Goal: Task Accomplishment & Management: Manage account settings

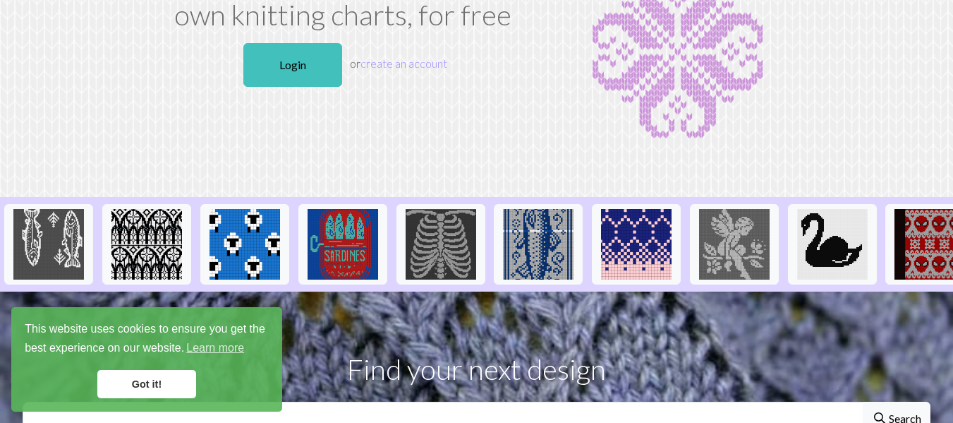
scroll to position [135, 0]
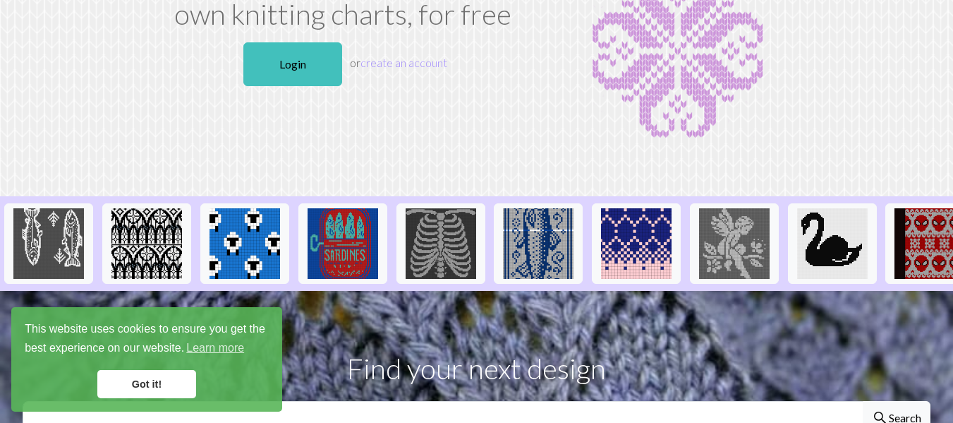
click at [169, 387] on link "Got it!" at bounding box center [146, 384] width 99 height 28
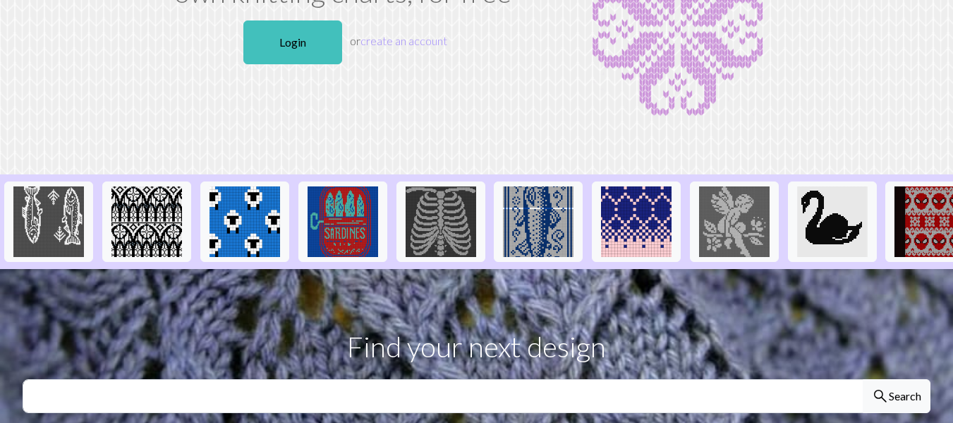
scroll to position [0, 0]
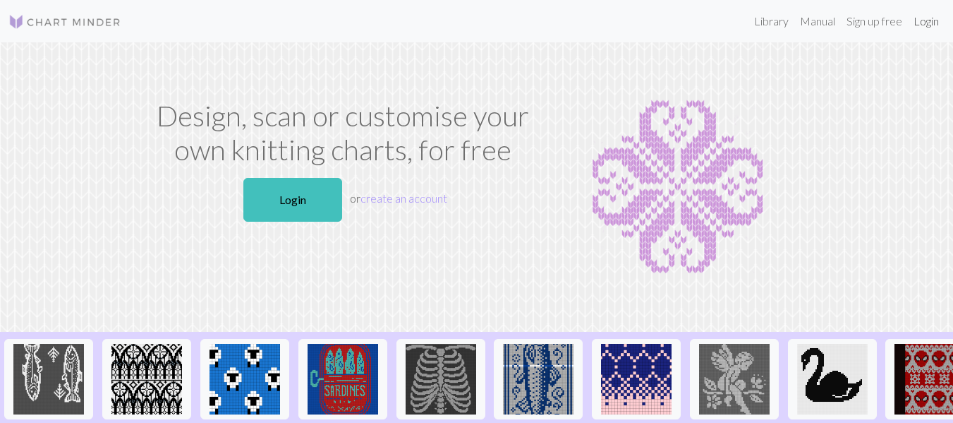
click at [924, 23] on link "Login" at bounding box center [926, 21] width 37 height 28
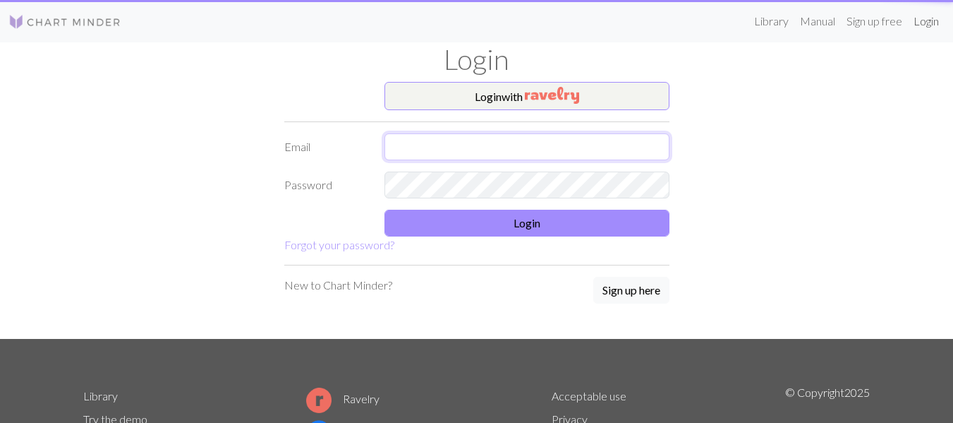
type input "[EMAIL_ADDRESS][DOMAIN_NAME]"
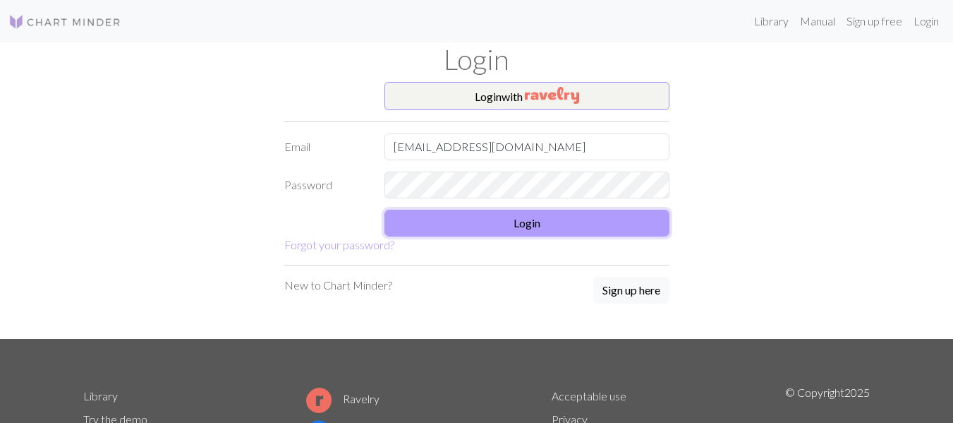
click at [538, 227] on button "Login" at bounding box center [527, 223] width 285 height 27
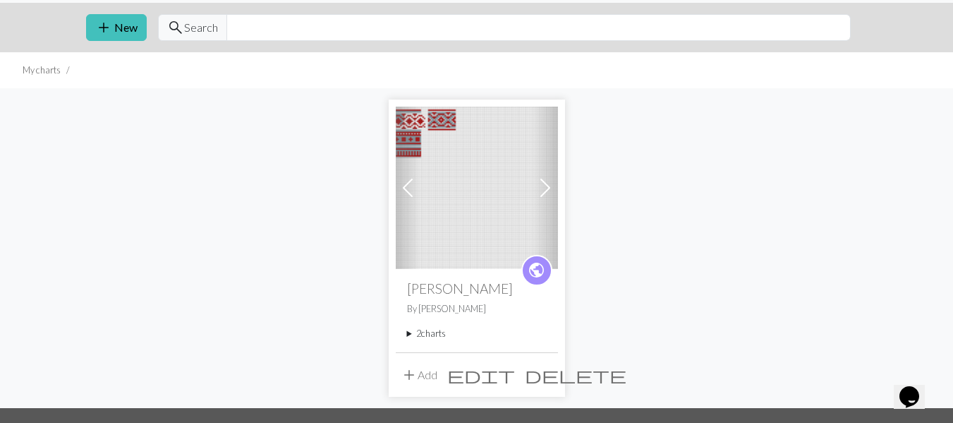
scroll to position [40, 0]
